Goal: Check status: Check status

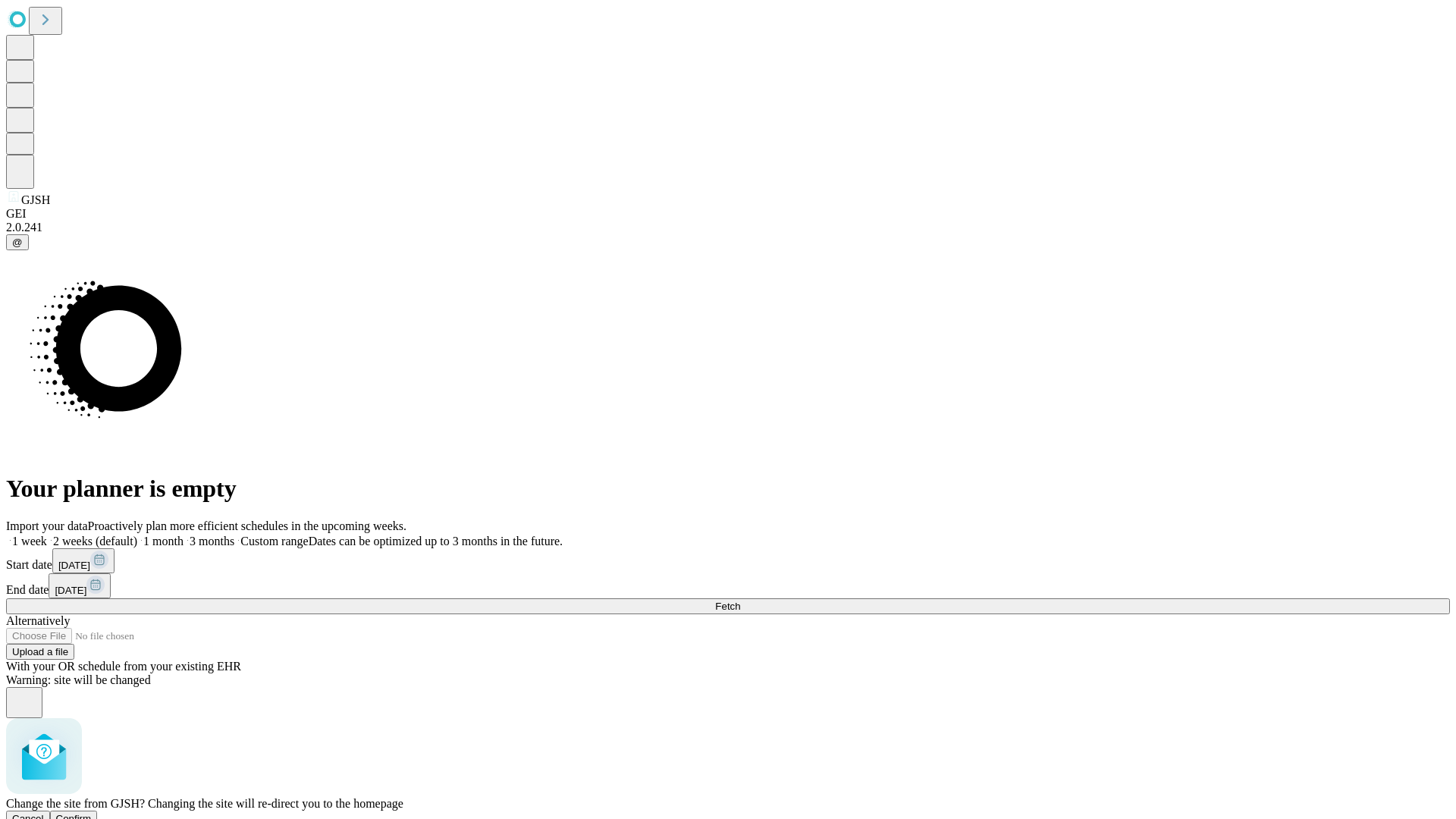
click at [92, 814] on span "Confirm" at bounding box center [74, 819] width 36 height 11
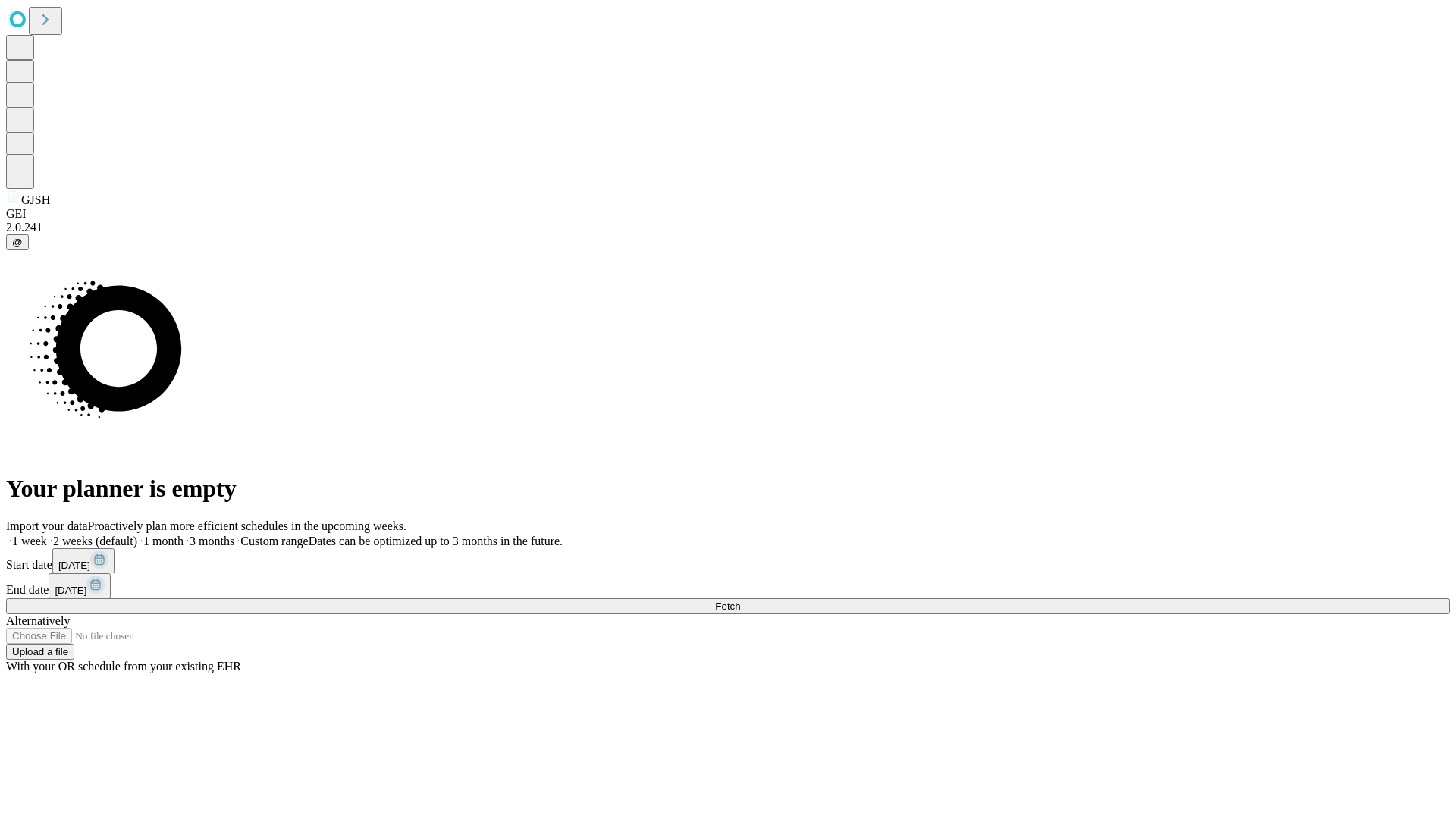
click at [137, 535] on label "2 weeks (default)" at bounding box center [92, 541] width 90 height 13
click at [741, 601] on span "Fetch" at bounding box center [728, 607] width 25 height 11
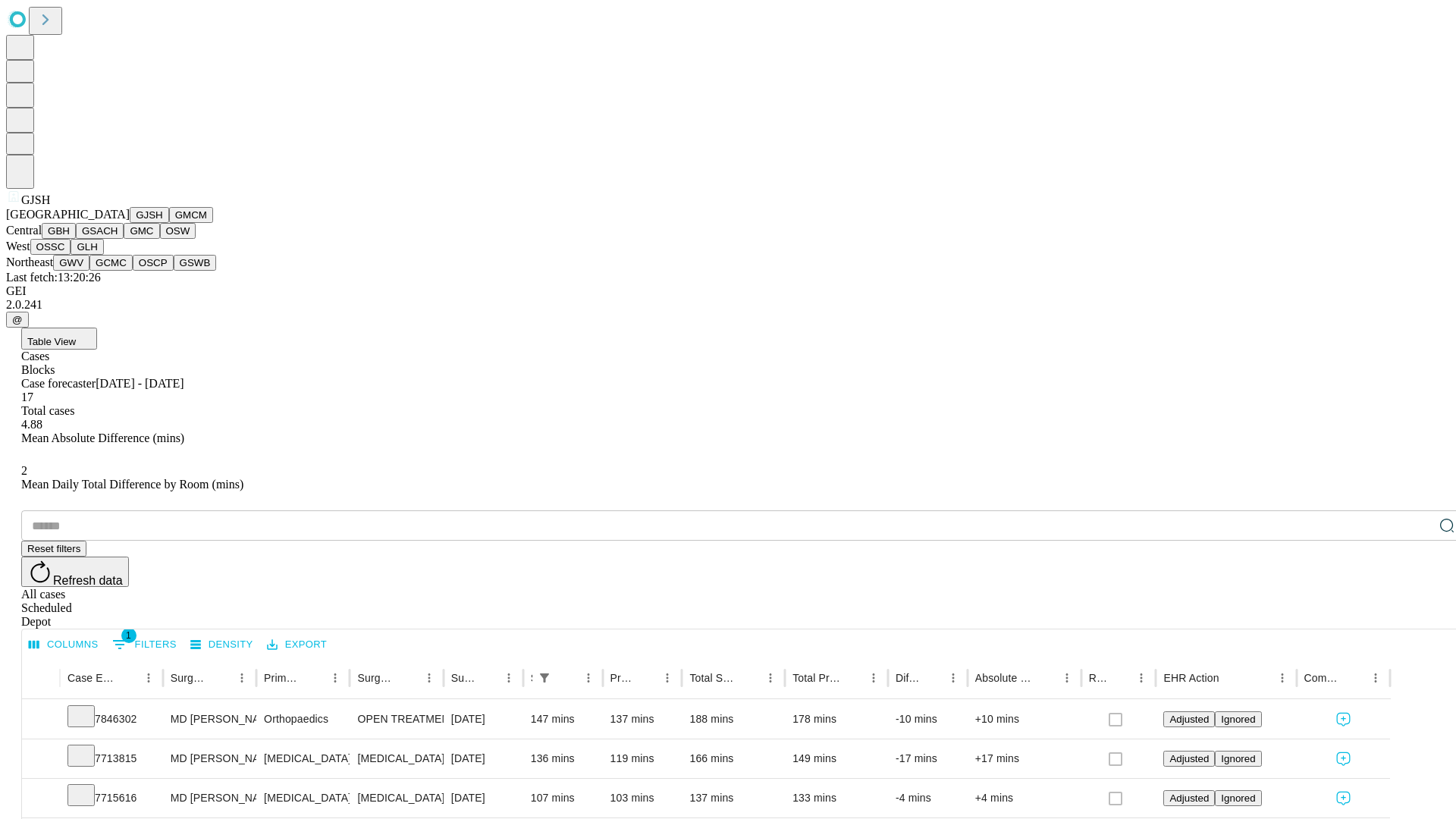
click at [169, 223] on button "GMCM" at bounding box center [191, 215] width 44 height 16
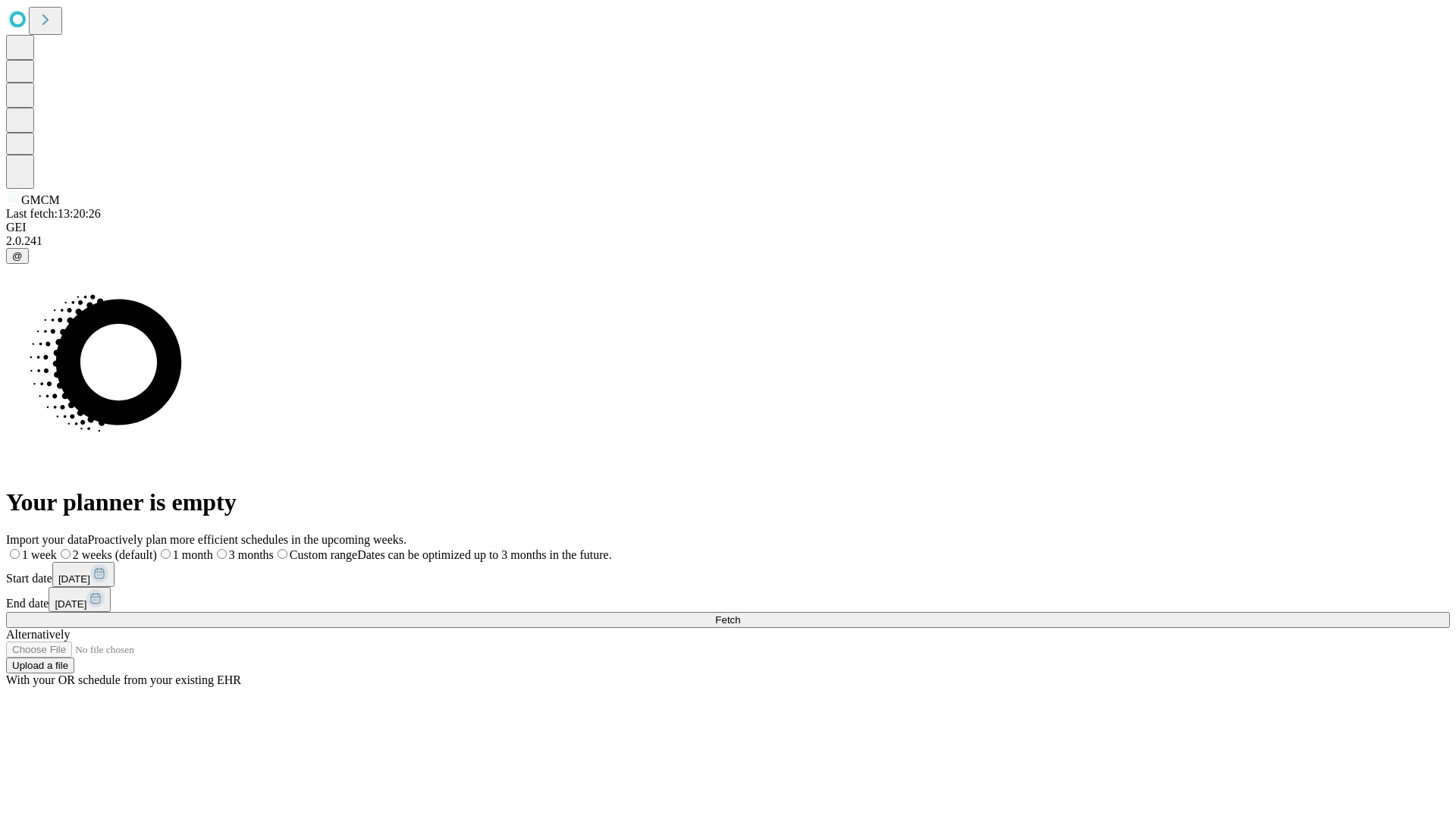
click at [157, 549] on label "2 weeks (default)" at bounding box center [107, 555] width 100 height 13
click at [741, 614] on span "Fetch" at bounding box center [728, 620] width 25 height 11
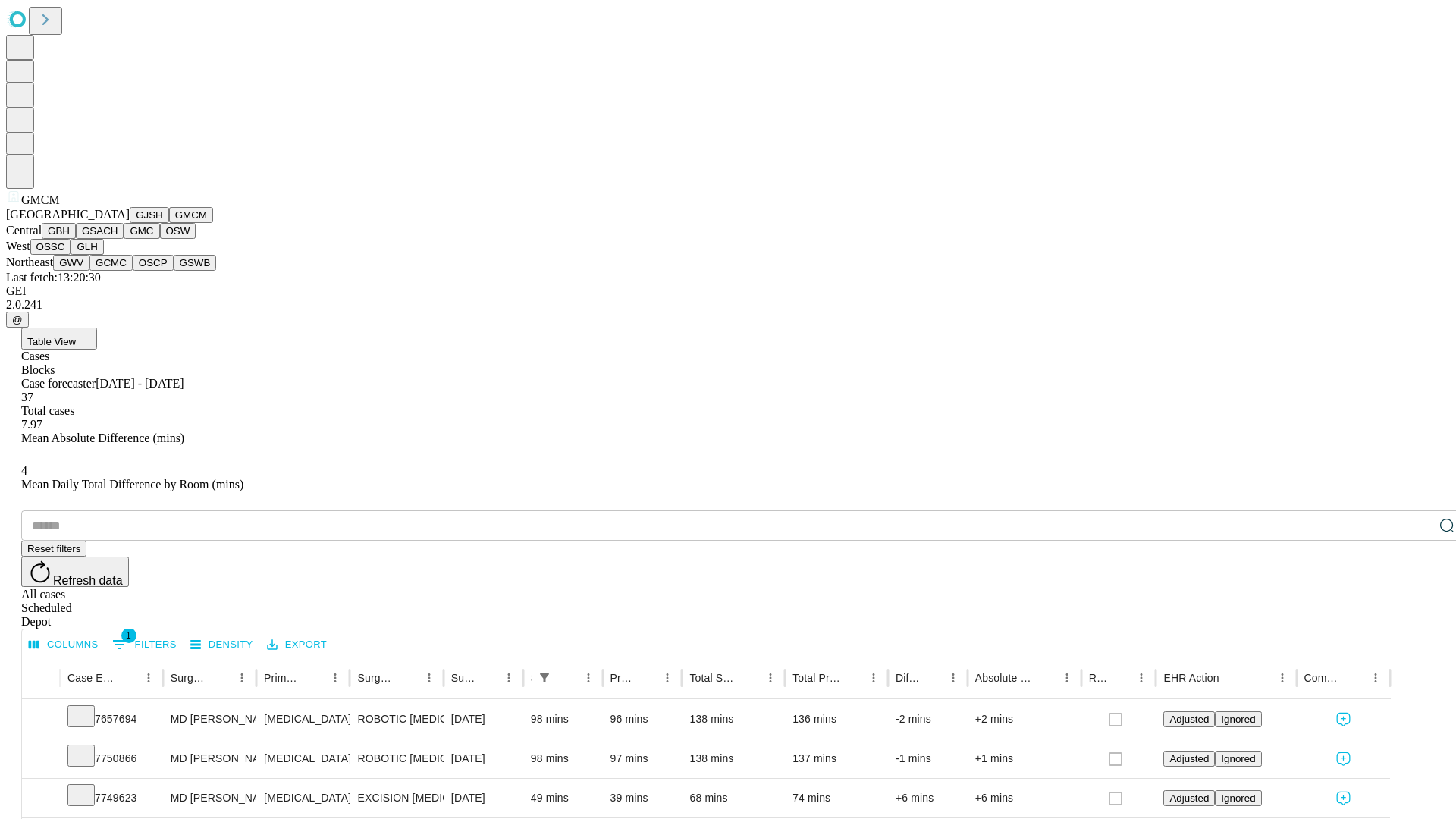
click at [75, 239] on button "GBH" at bounding box center [59, 231] width 34 height 16
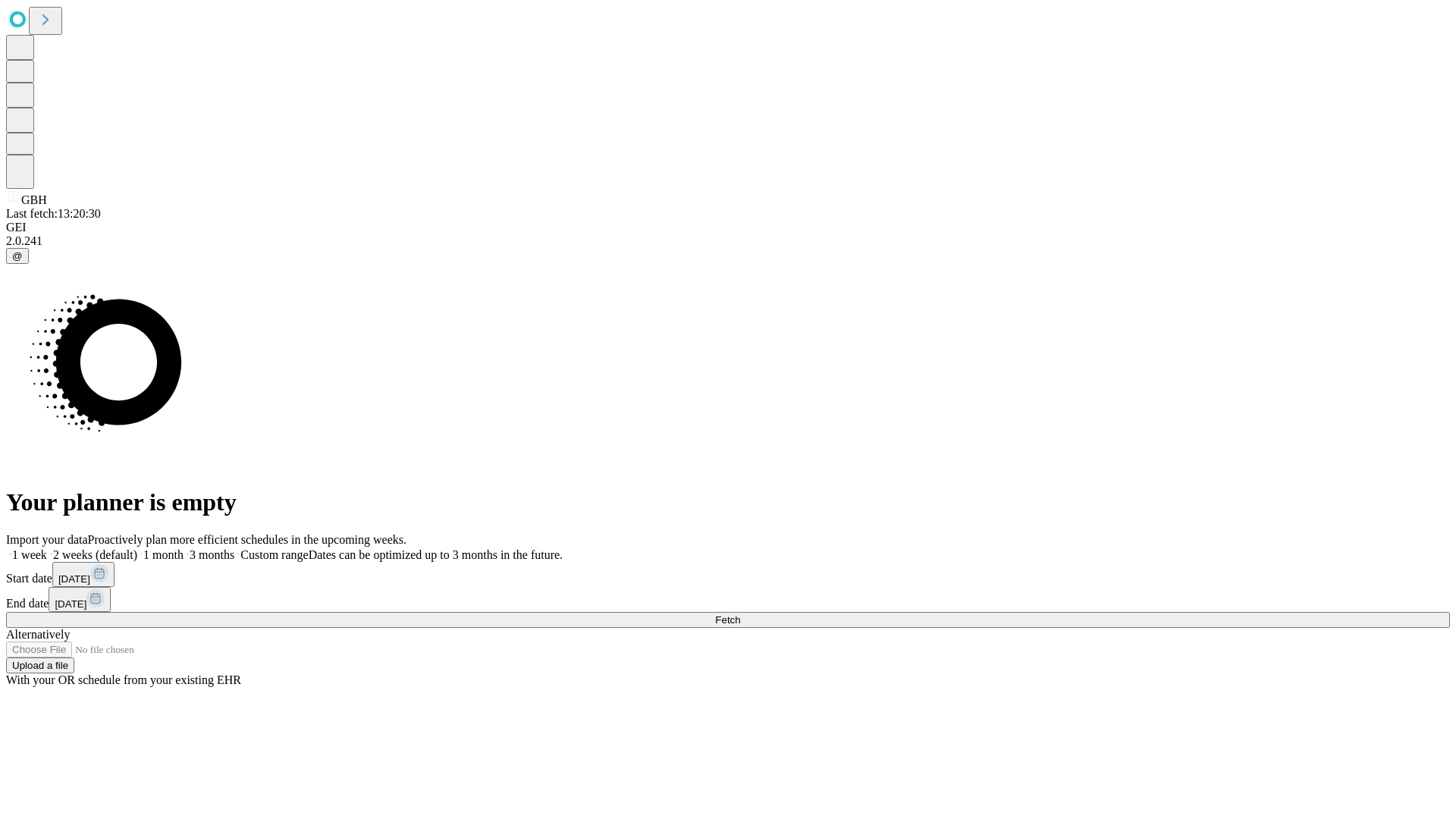
click at [137, 549] on label "2 weeks (default)" at bounding box center [92, 555] width 90 height 13
click at [741, 614] on span "Fetch" at bounding box center [728, 620] width 25 height 11
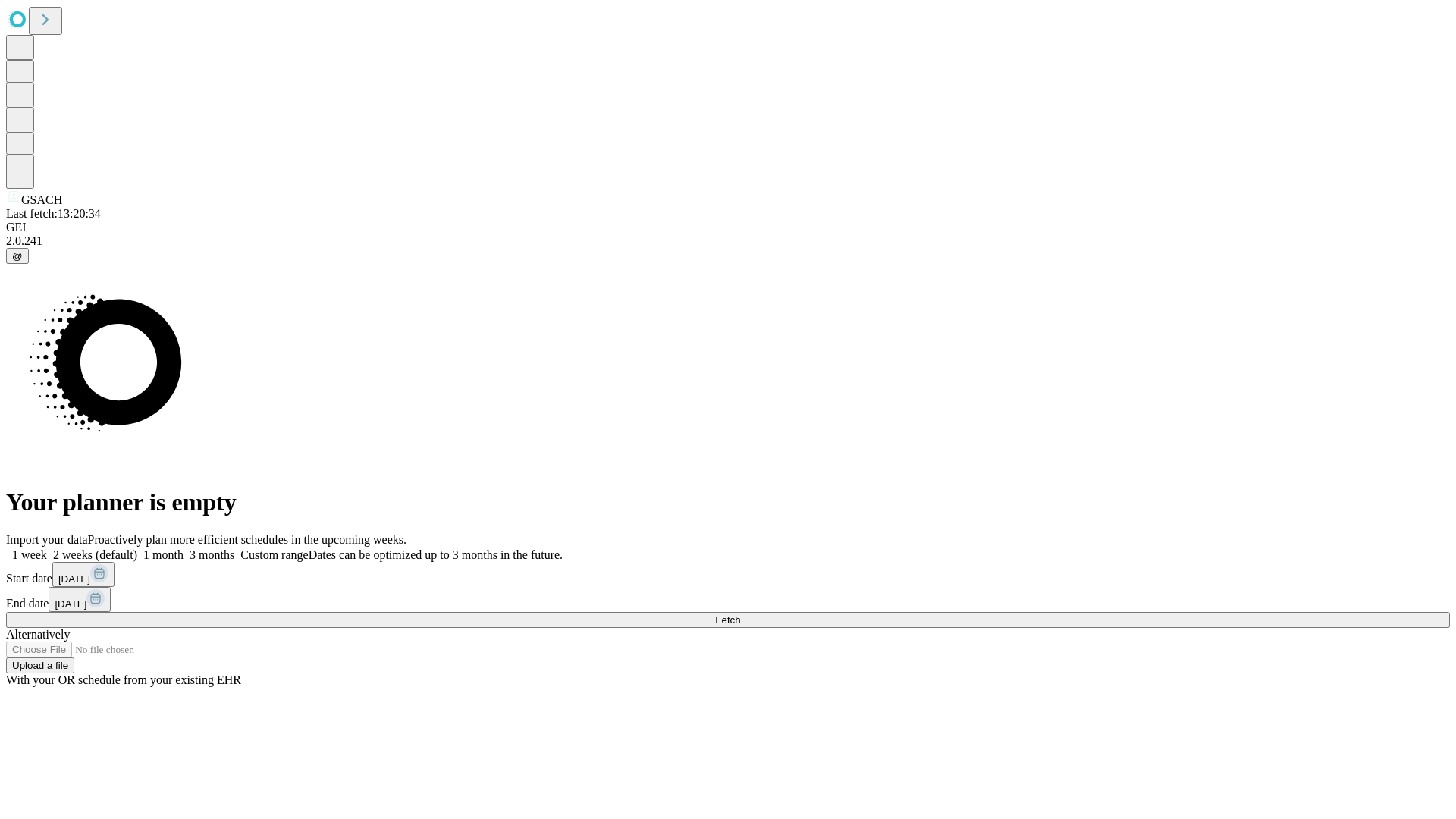
click at [137, 549] on label "2 weeks (default)" at bounding box center [92, 555] width 90 height 13
click at [741, 614] on span "Fetch" at bounding box center [728, 620] width 25 height 11
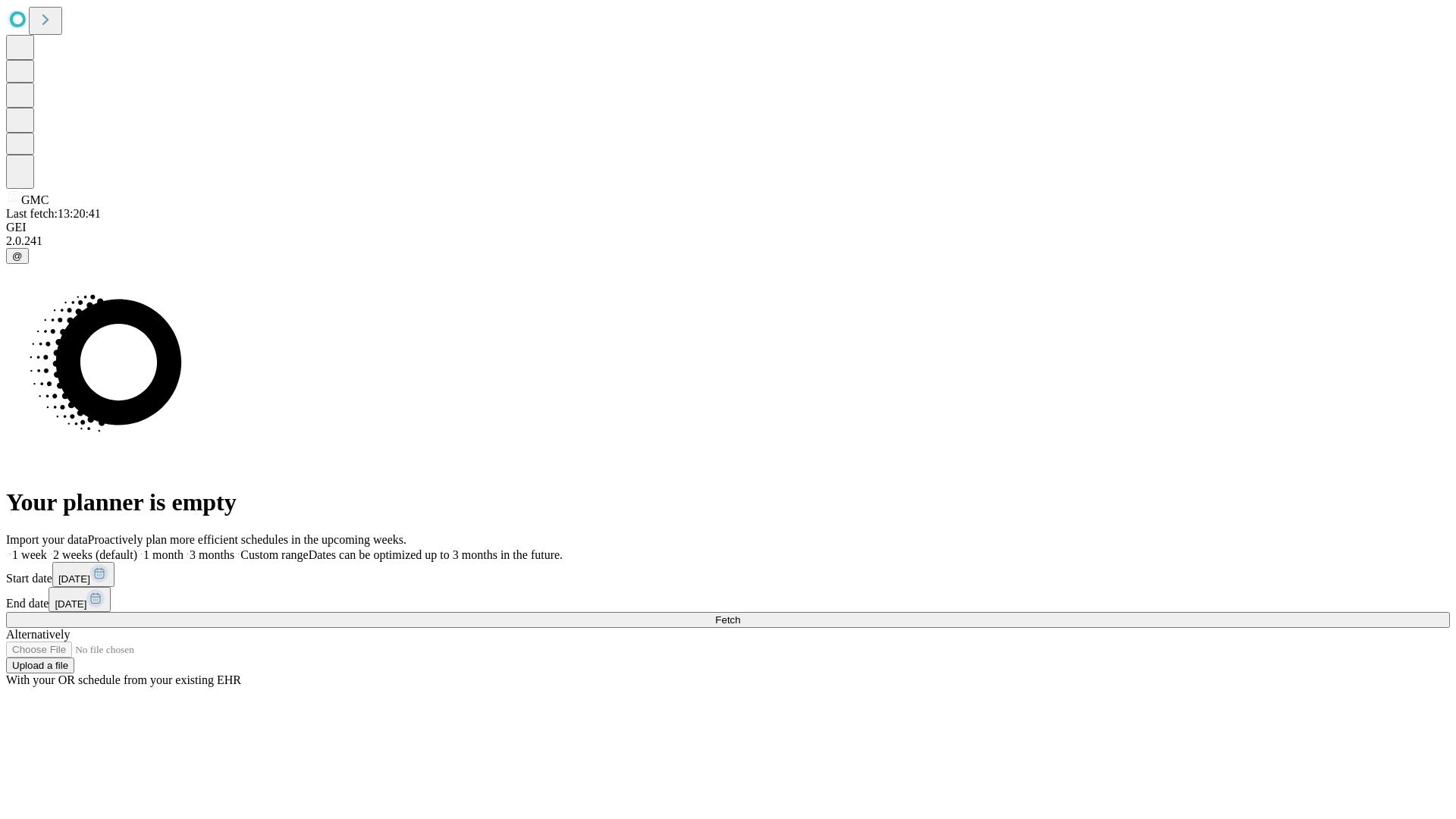
click at [741, 614] on span "Fetch" at bounding box center [728, 620] width 25 height 11
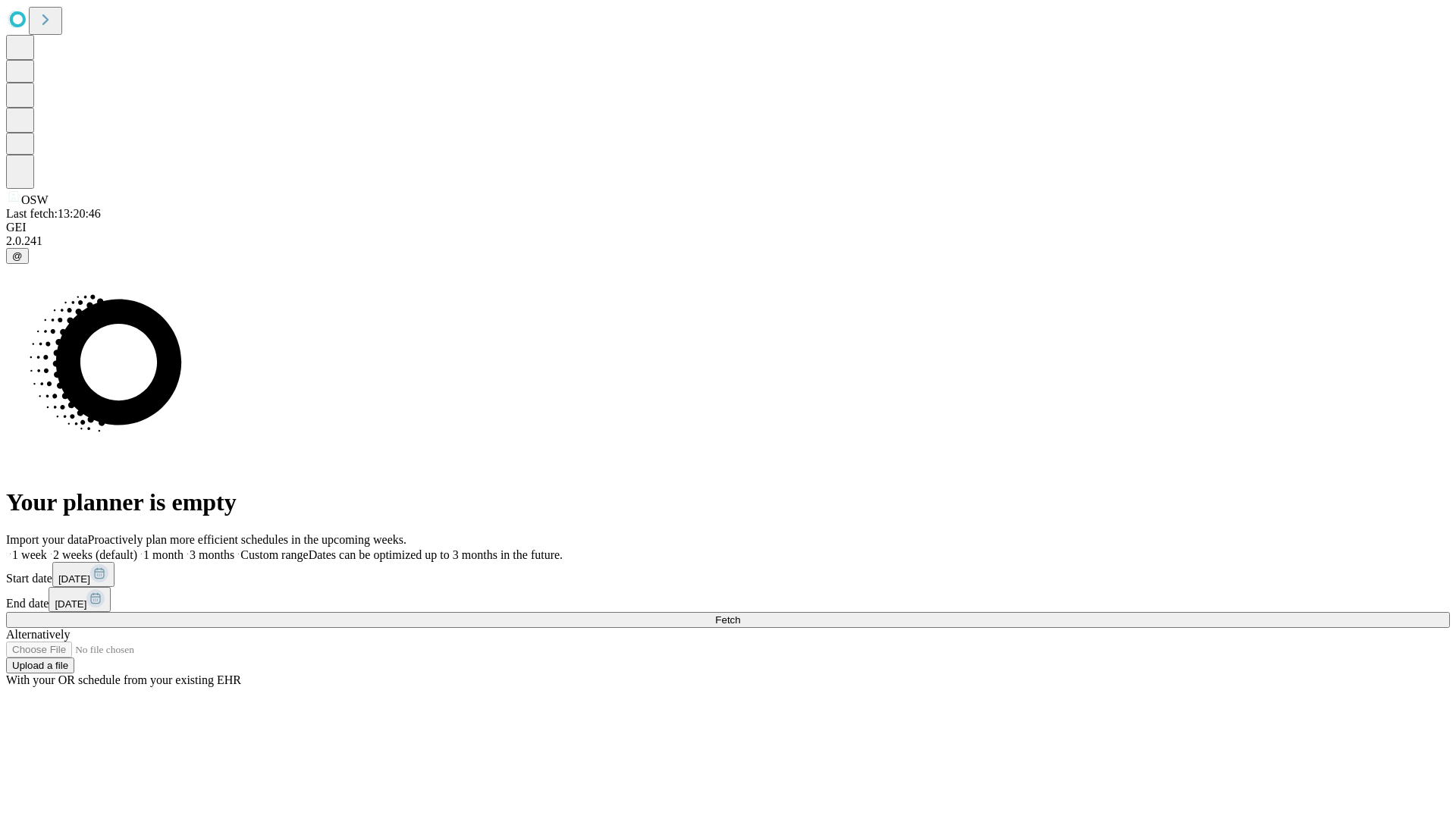
click at [137, 549] on label "2 weeks (default)" at bounding box center [92, 555] width 90 height 13
click at [741, 614] on span "Fetch" at bounding box center [728, 620] width 25 height 11
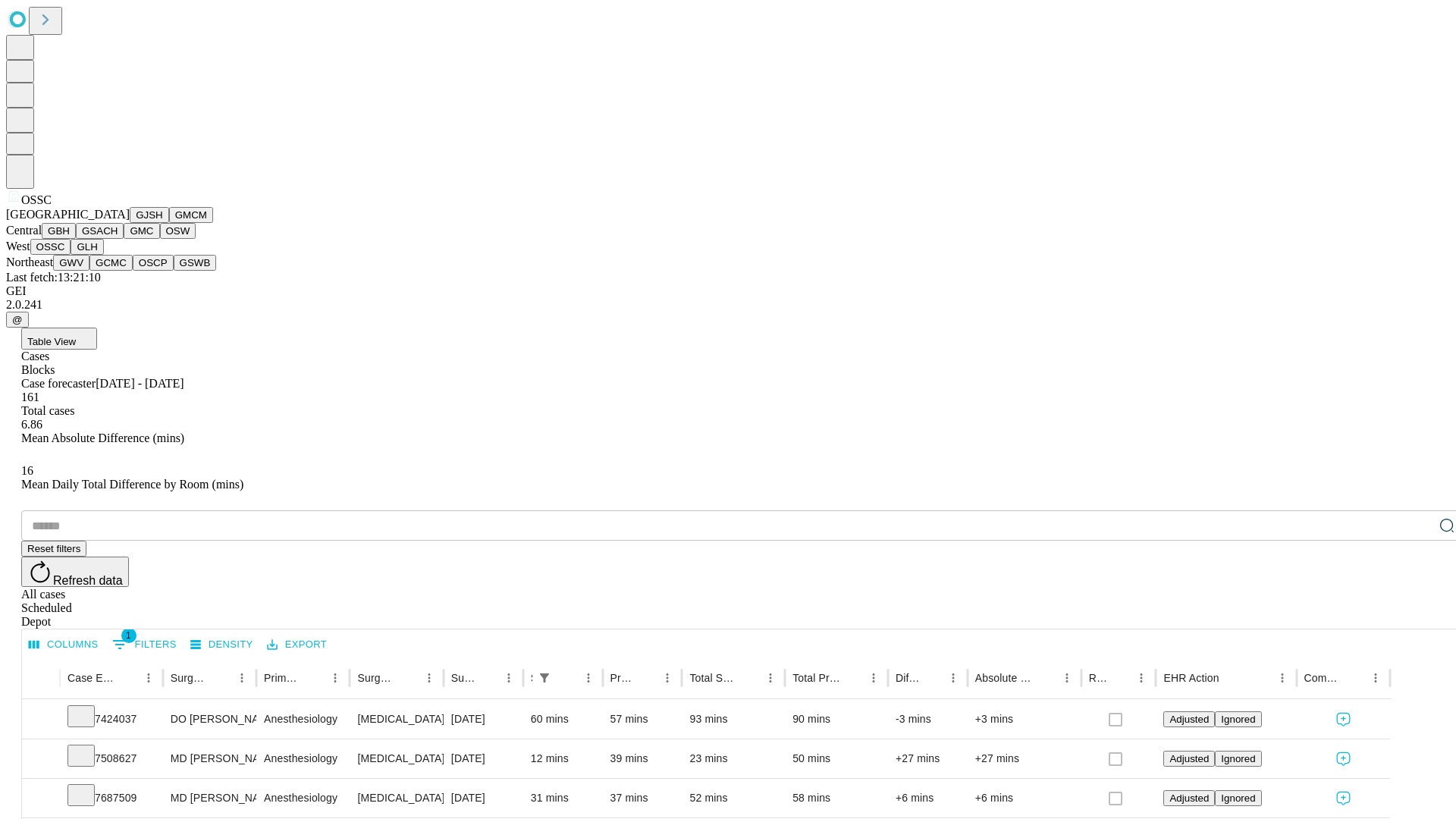
click at [104, 255] on button "GLH" at bounding box center [86, 247] width 32 height 16
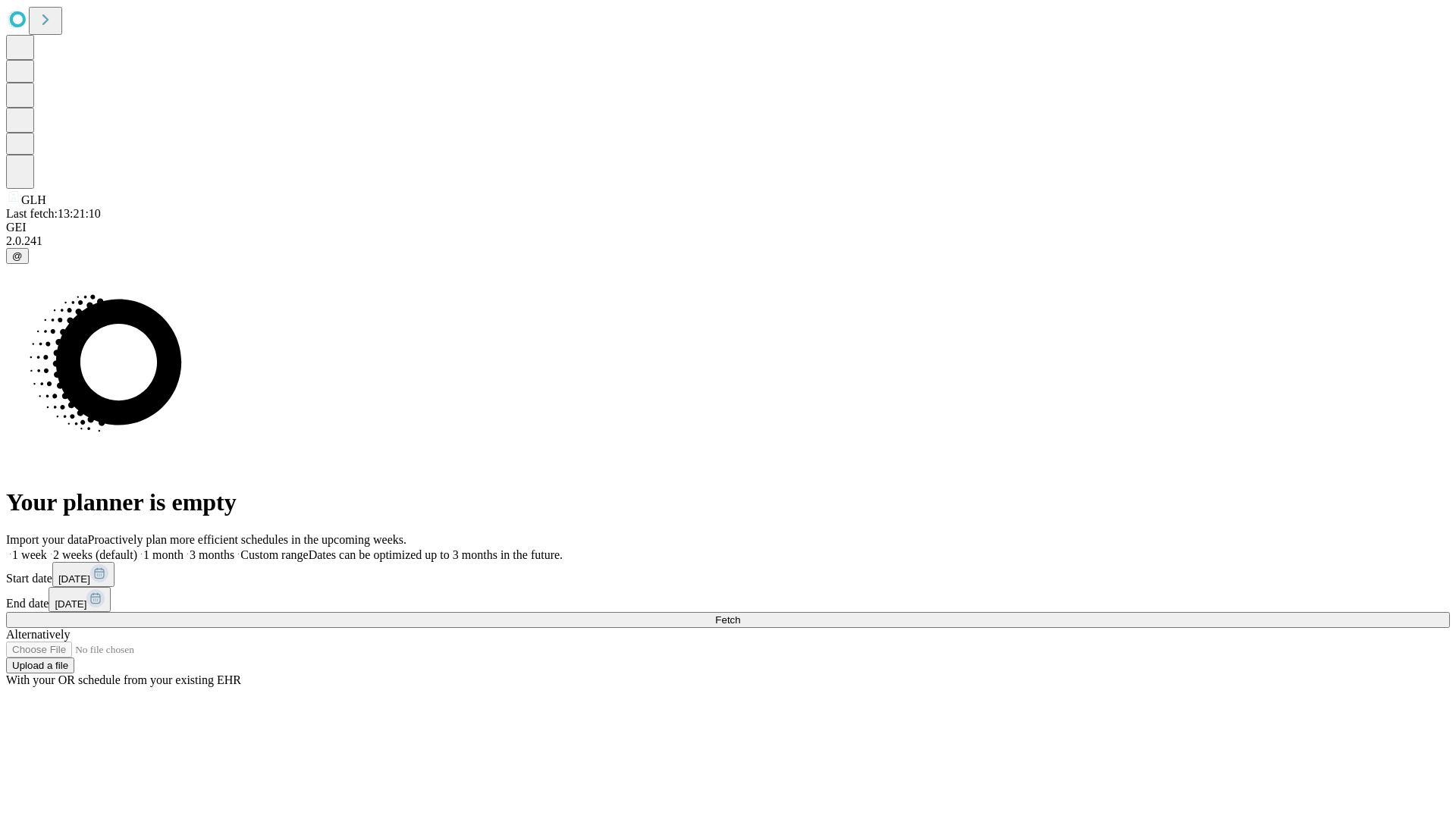
click at [137, 549] on label "2 weeks (default)" at bounding box center [92, 555] width 90 height 13
click at [741, 614] on span "Fetch" at bounding box center [728, 620] width 25 height 11
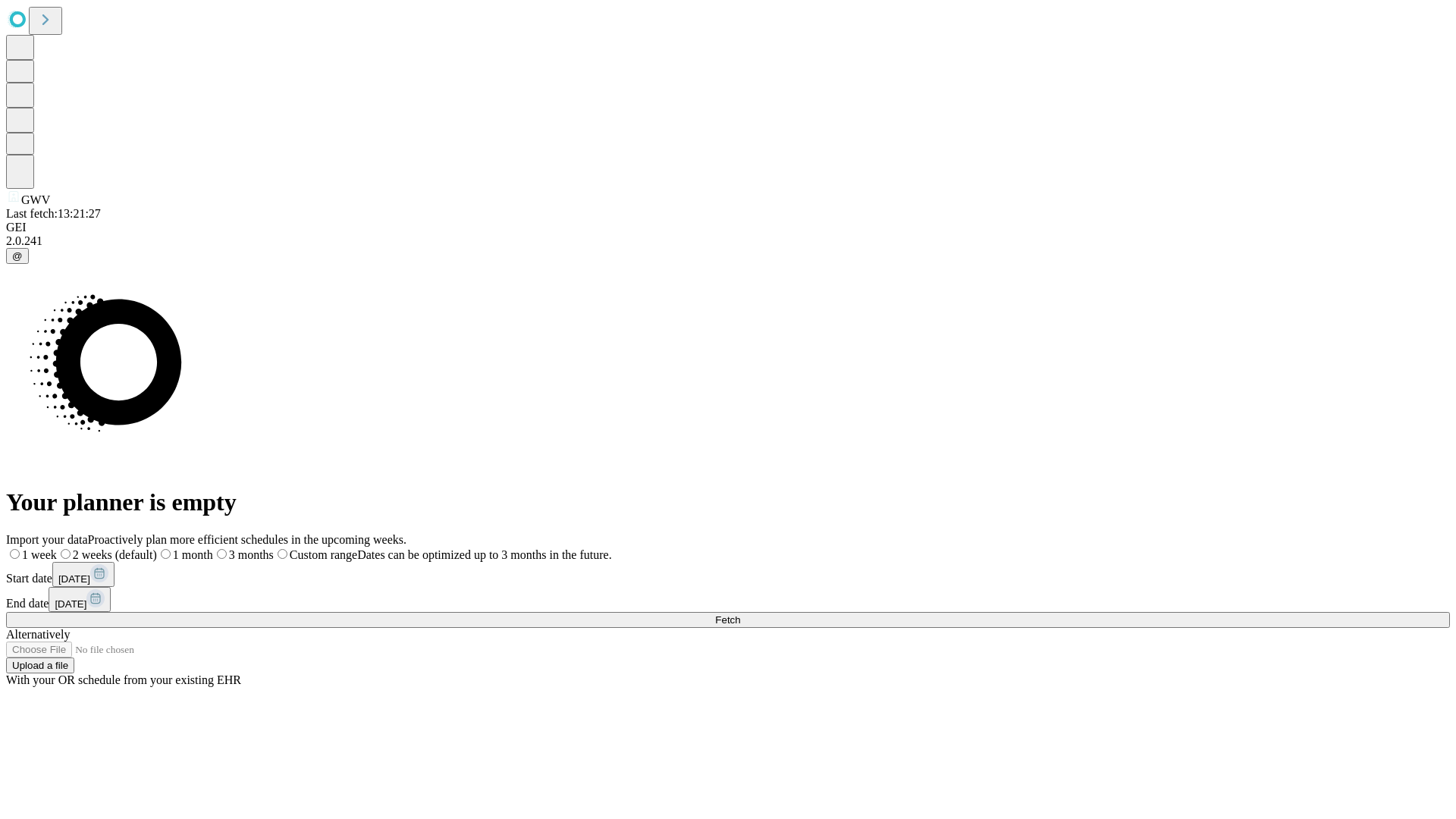
click at [157, 549] on label "2 weeks (default)" at bounding box center [107, 555] width 100 height 13
click at [741, 614] on span "Fetch" at bounding box center [728, 620] width 25 height 11
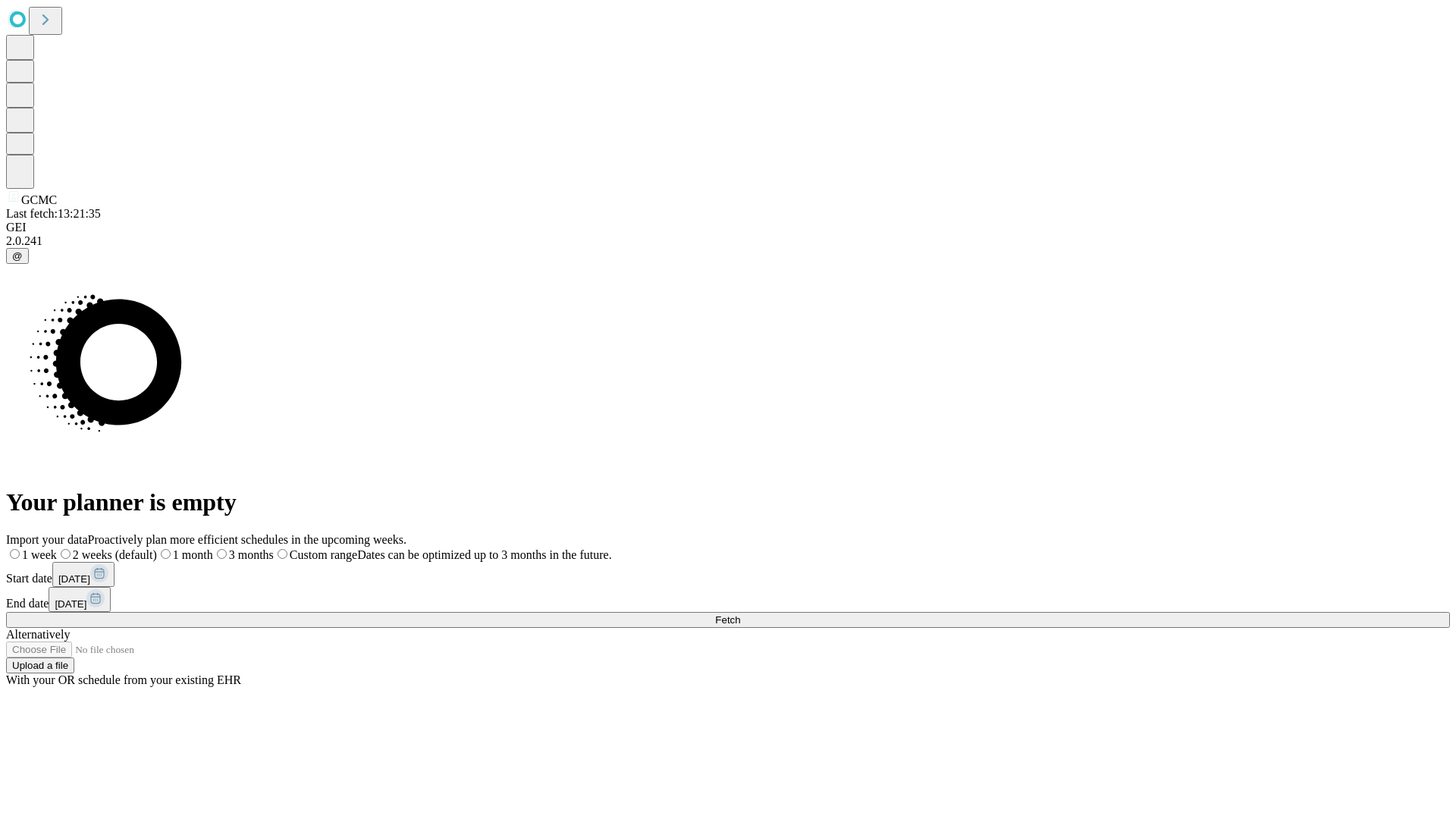
click at [741, 614] on span "Fetch" at bounding box center [728, 620] width 25 height 11
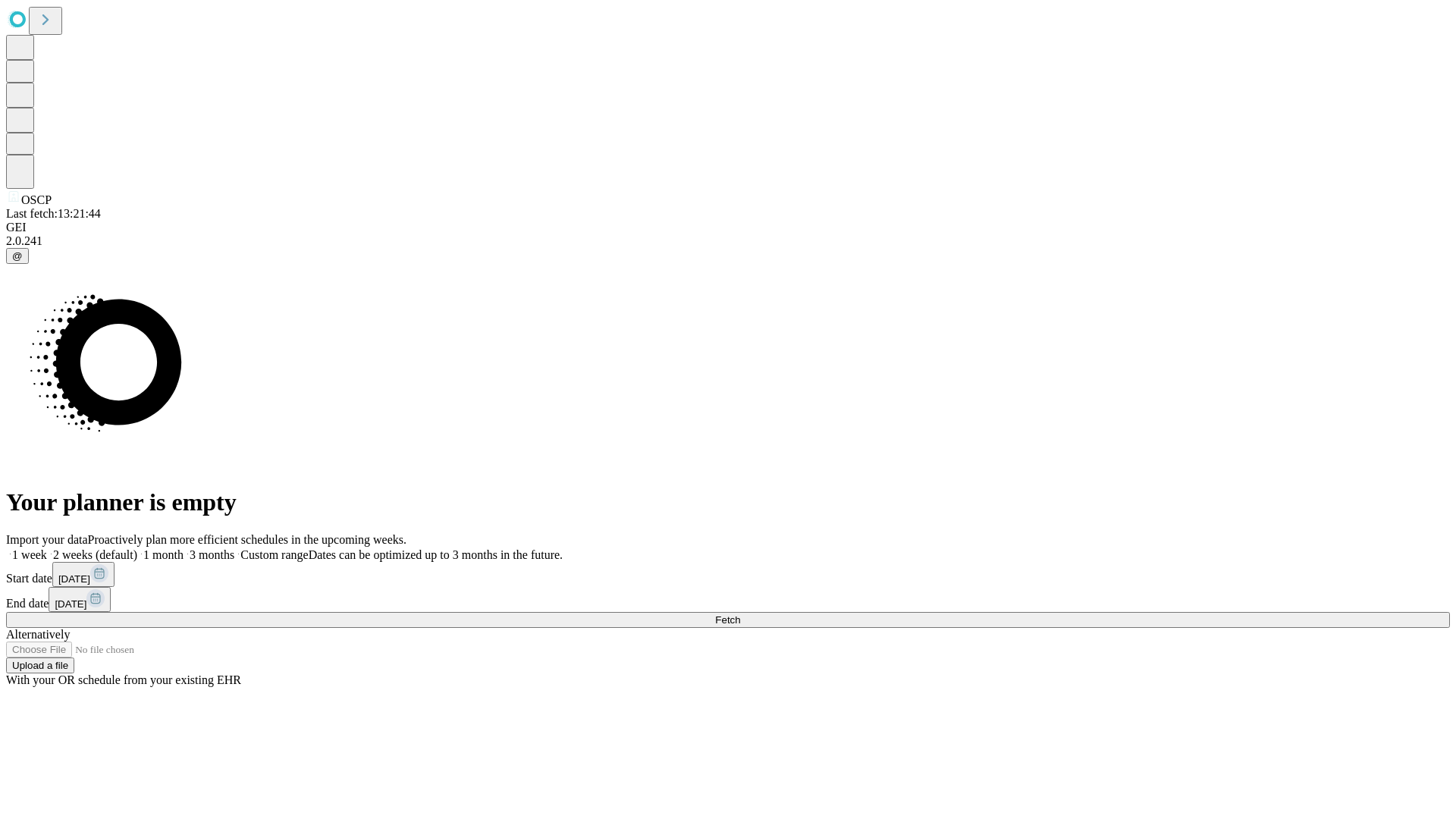
click at [137, 549] on label "2 weeks (default)" at bounding box center [92, 555] width 90 height 13
click at [741, 614] on span "Fetch" at bounding box center [728, 620] width 25 height 11
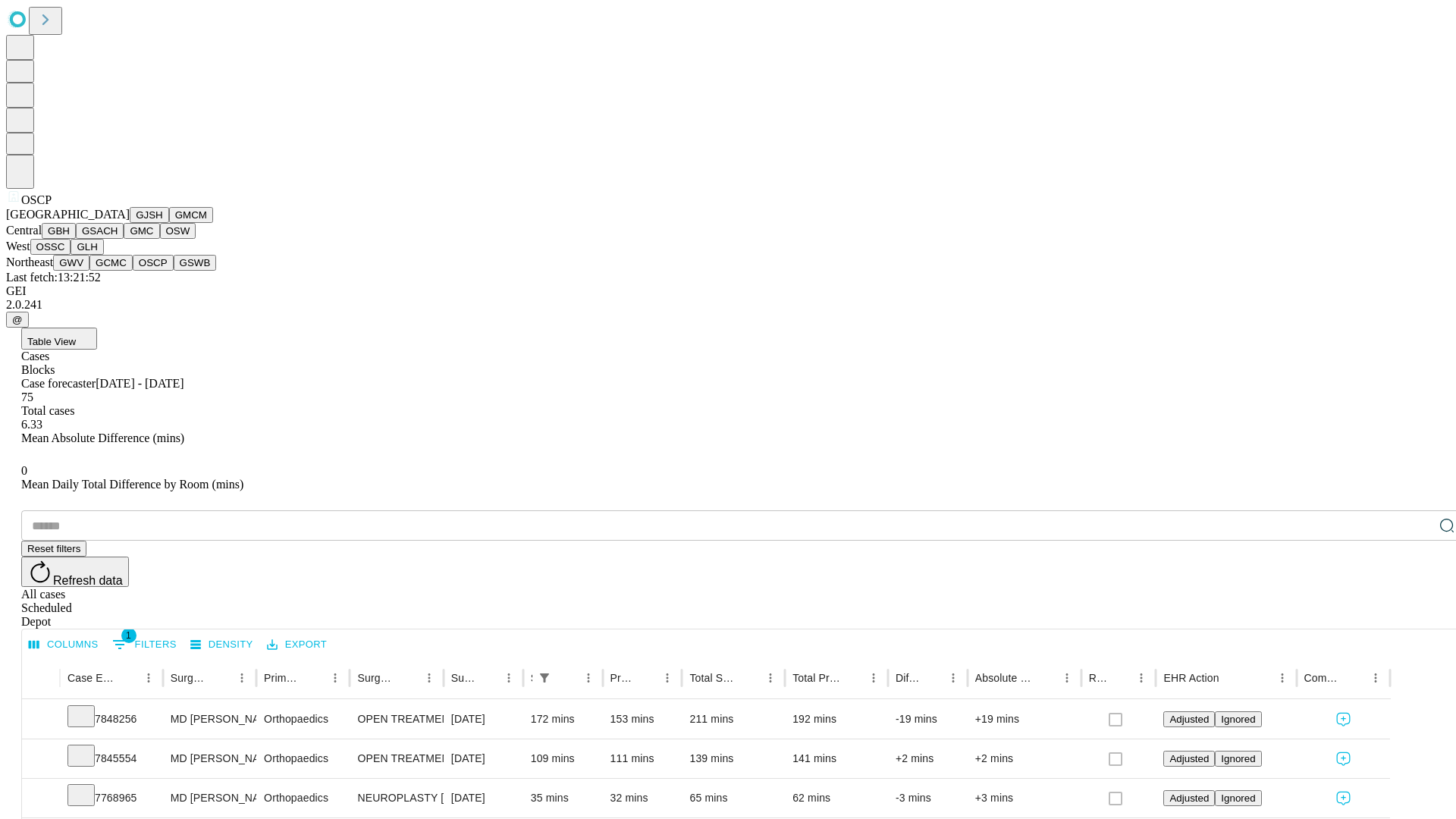
click at [174, 271] on button "GSWB" at bounding box center [195, 262] width 43 height 16
